Goal: Task Accomplishment & Management: Manage account settings

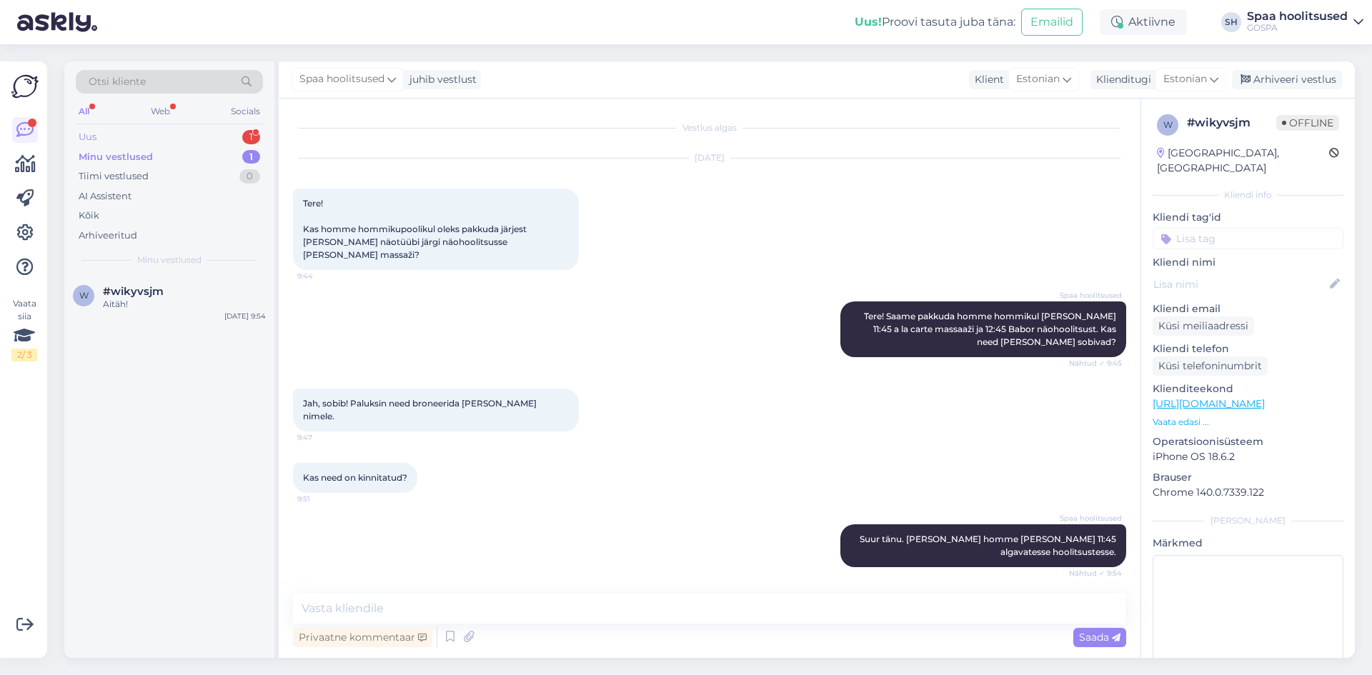
scroll to position [38, 0]
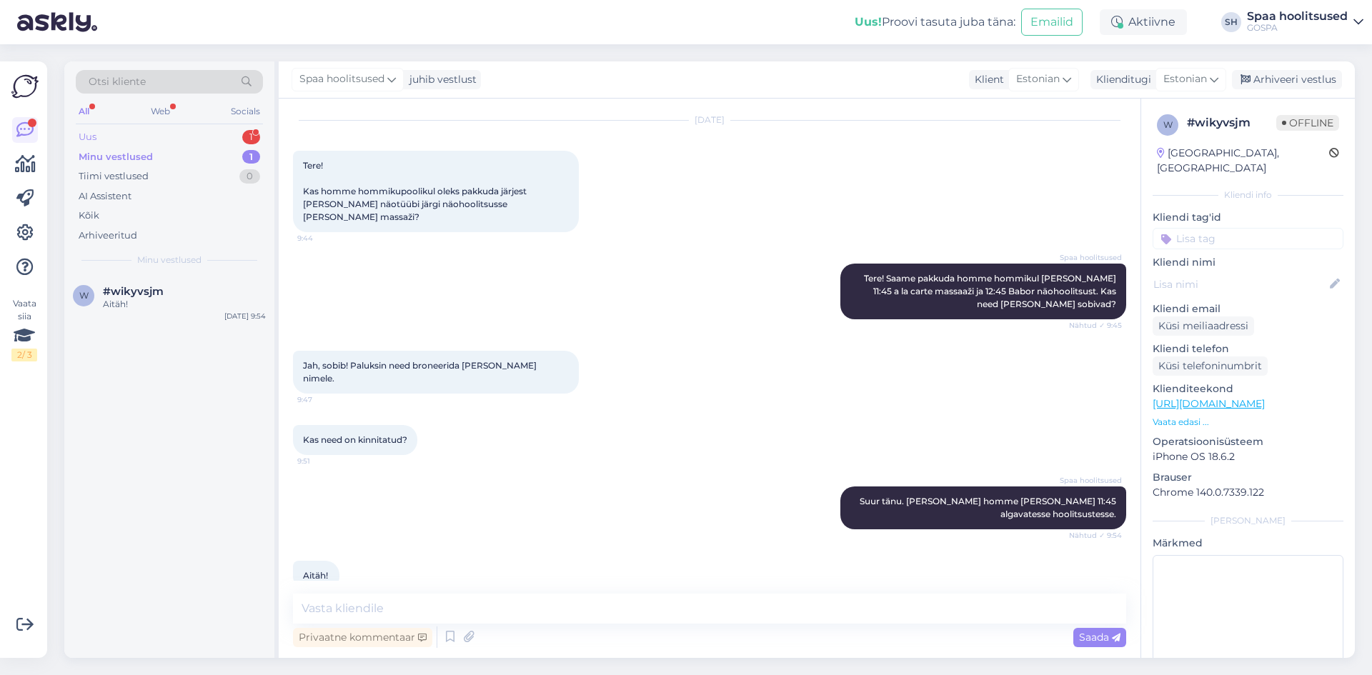
click at [133, 138] on div "Uus 1" at bounding box center [169, 137] width 187 height 20
click at [180, 305] on div "Tere," at bounding box center [184, 304] width 163 height 13
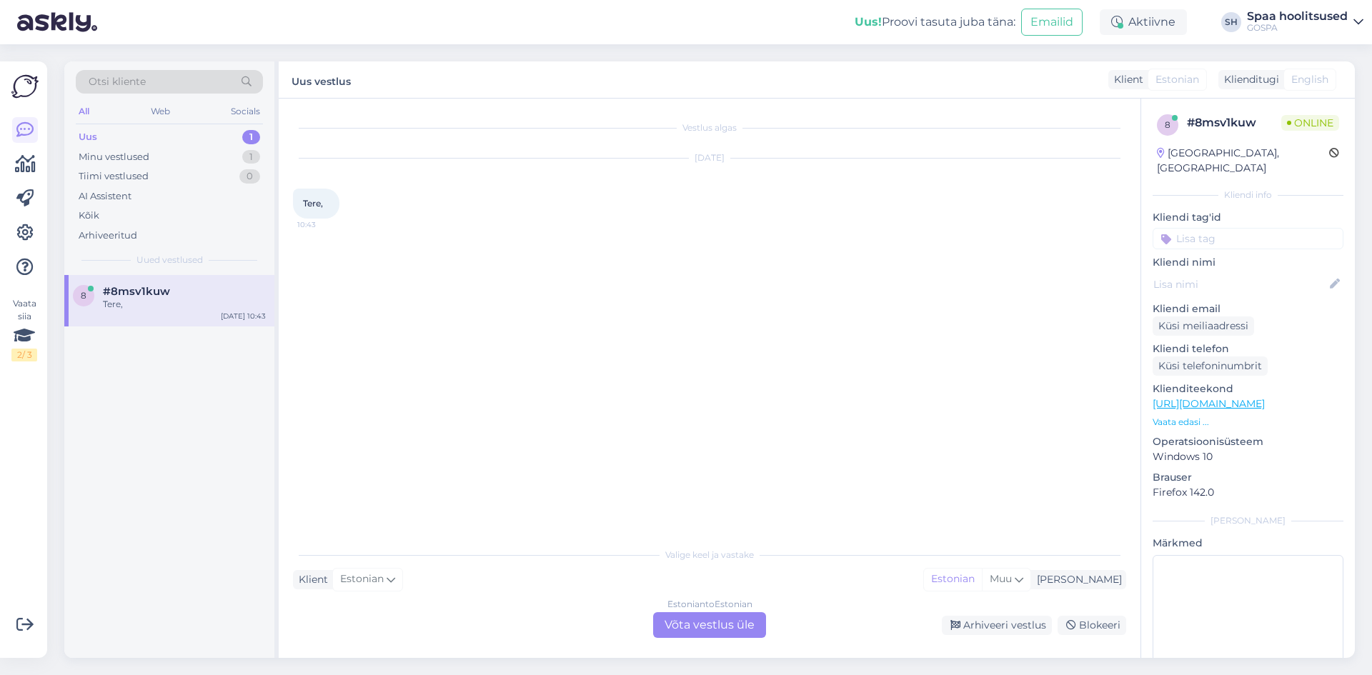
scroll to position [0, 0]
click at [147, 172] on div "Tiimi vestlused" at bounding box center [114, 176] width 70 height 14
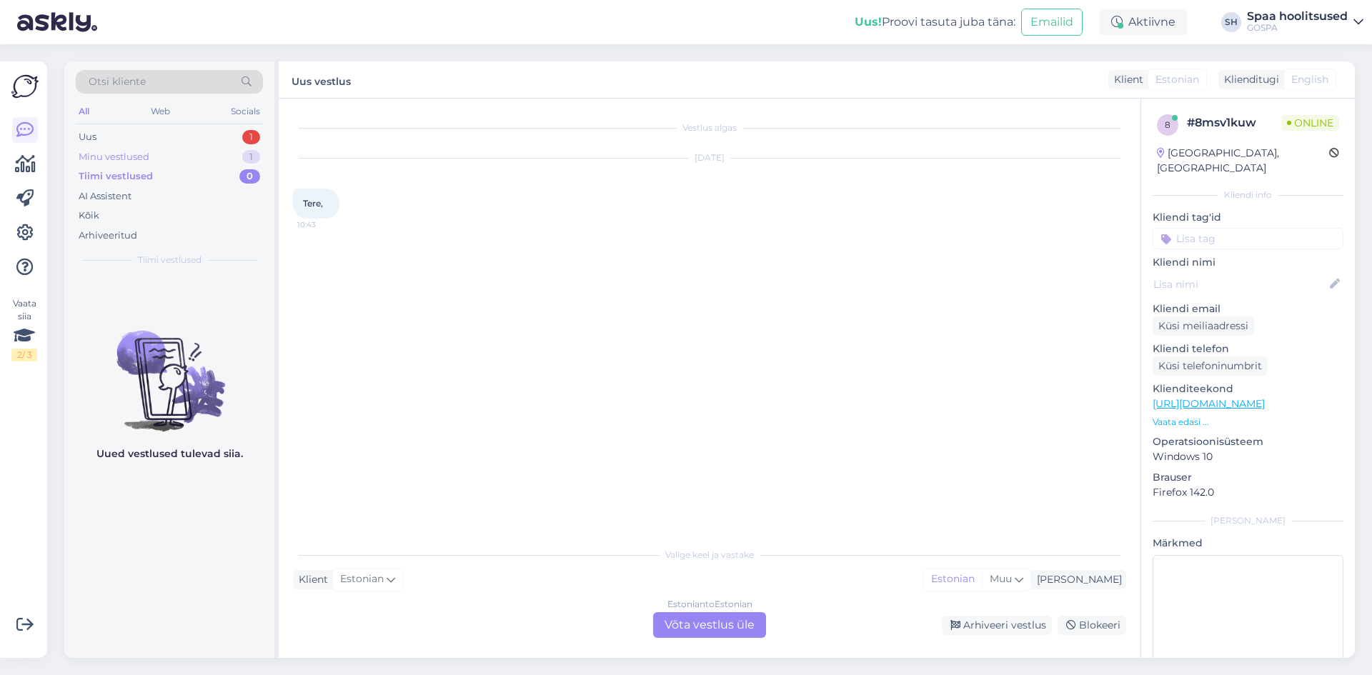
click at [146, 148] on div "Minu vestlused 1" at bounding box center [169, 157] width 187 height 20
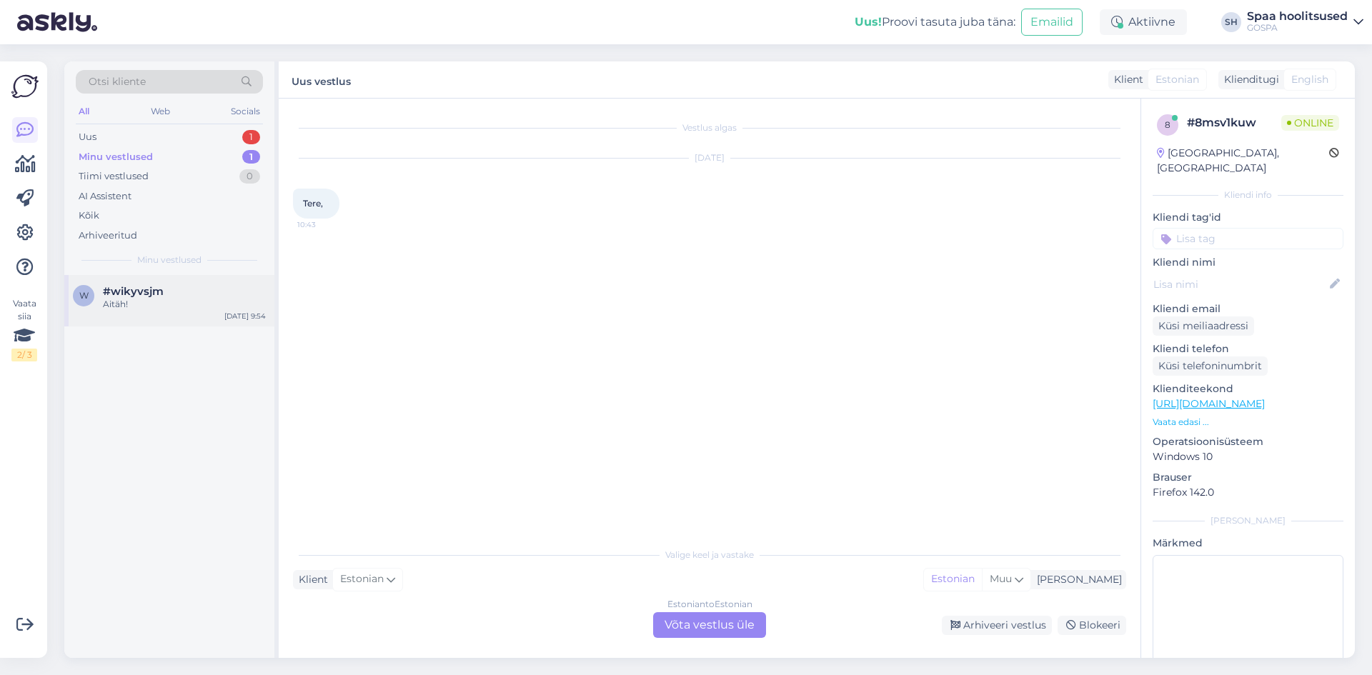
click at [189, 309] on div "Aitäh!" at bounding box center [184, 304] width 163 height 13
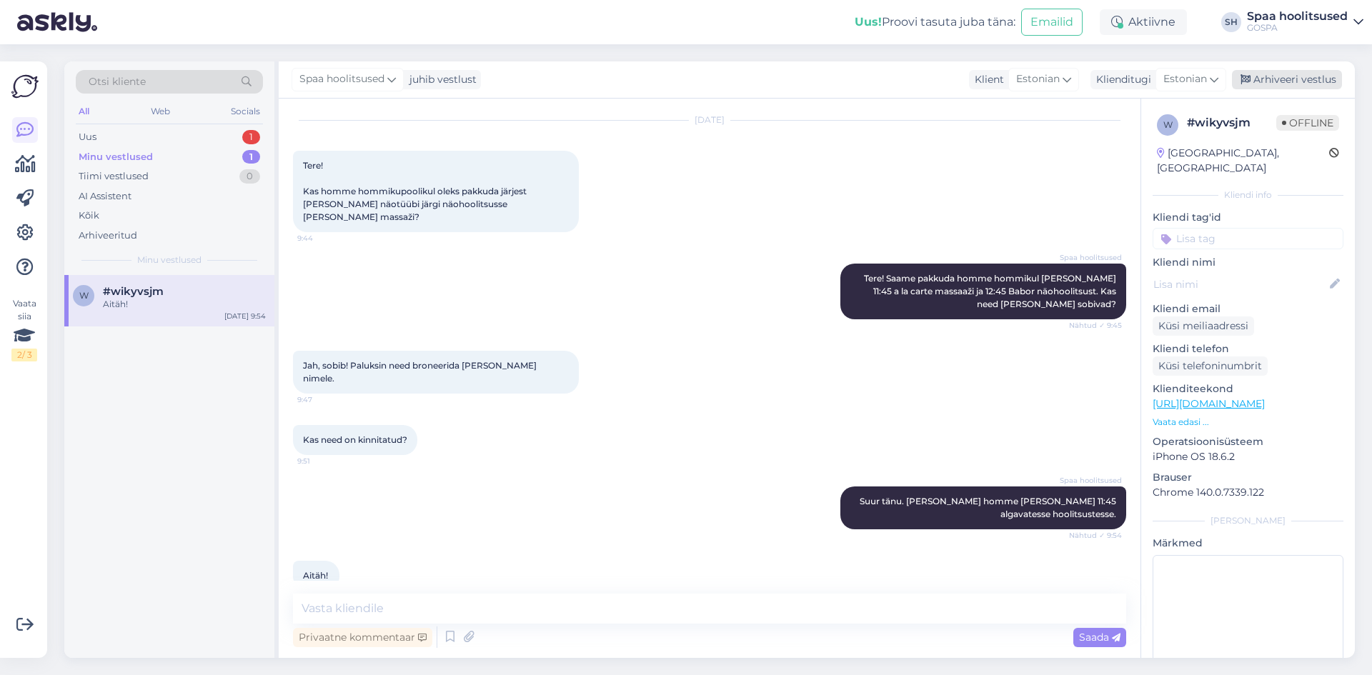
click at [1294, 82] on div "Arhiveeri vestlus" at bounding box center [1287, 79] width 110 height 19
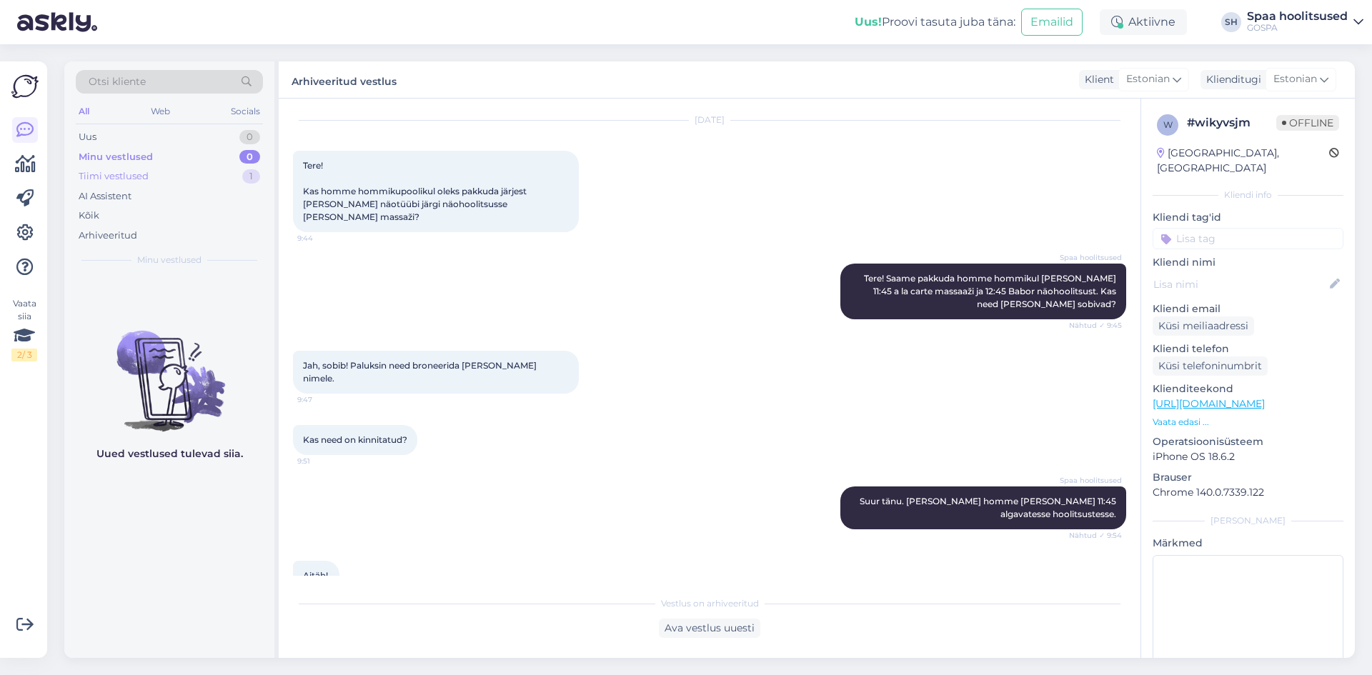
click at [134, 178] on div "Tiimi vestlused" at bounding box center [114, 176] width 70 height 14
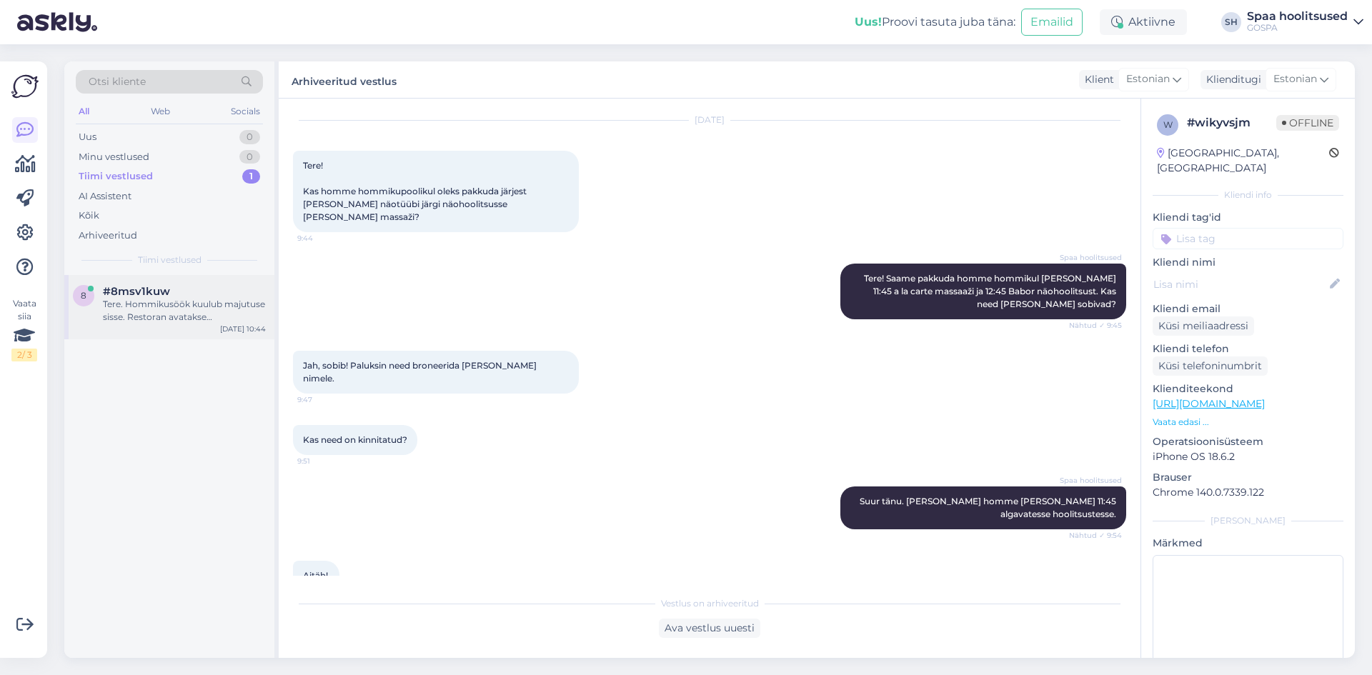
click at [189, 310] on div "Tere. Hommikusöök kuulub majutuse sisse. Restoran avatakse kell 12 ja siis saab…" at bounding box center [184, 311] width 163 height 26
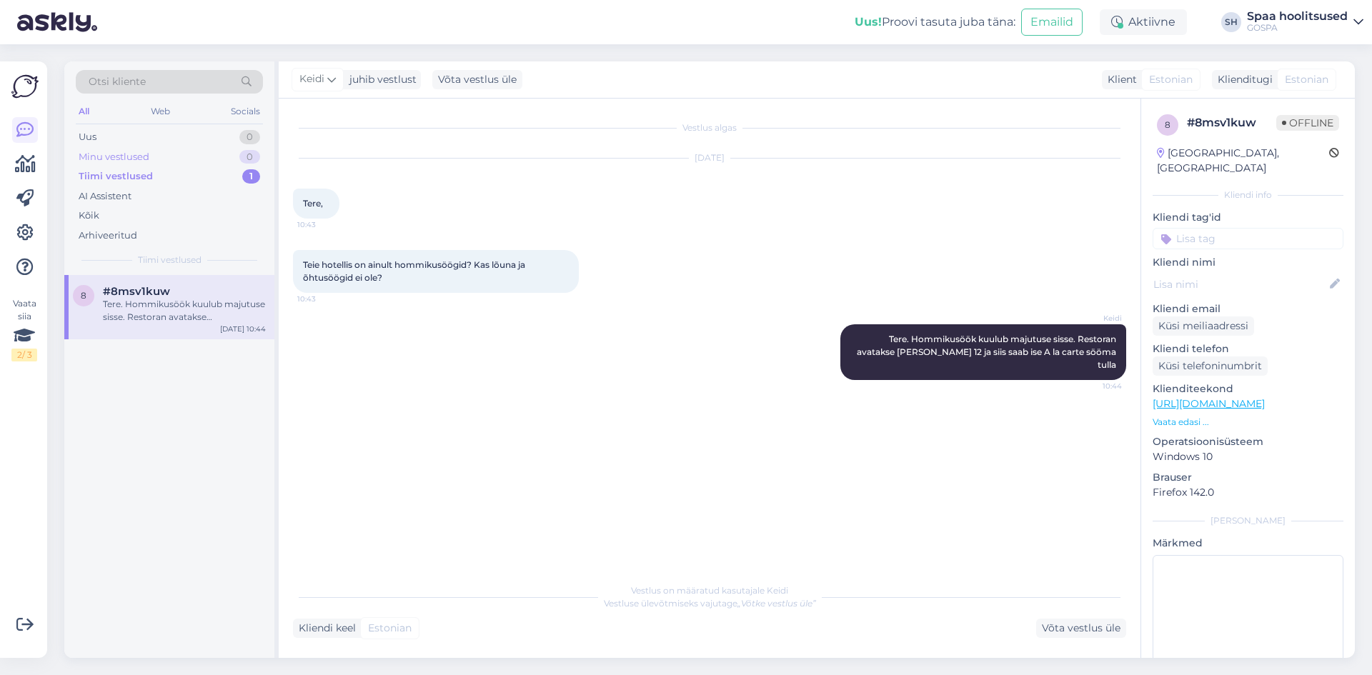
click at [117, 157] on div "Minu vestlused" at bounding box center [114, 157] width 71 height 14
